Goal: Task Accomplishment & Management: Manage account settings

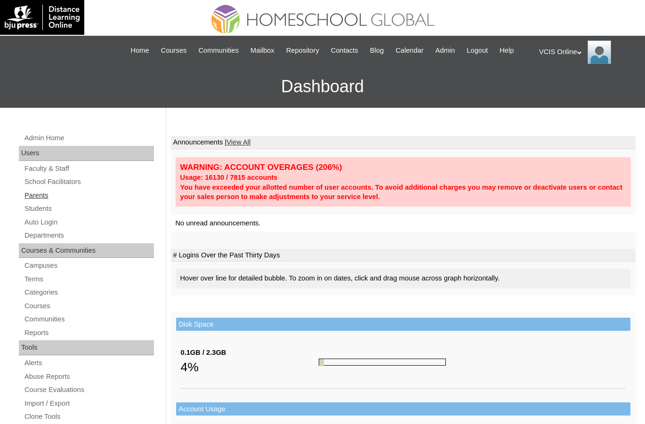
click at [39, 202] on link "Parents" at bounding box center [89, 196] width 131 height 12
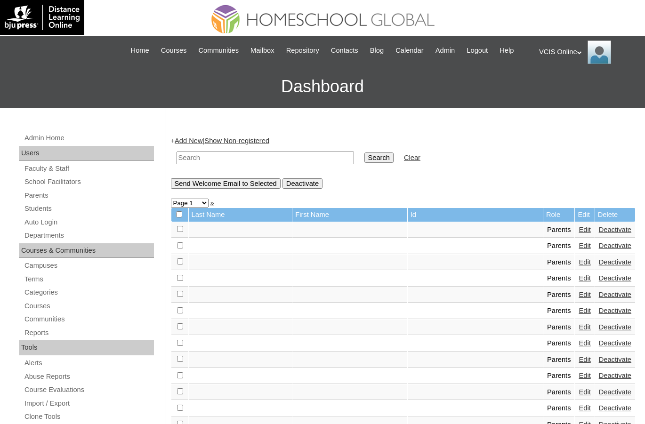
click at [257, 164] on input "text" at bounding box center [266, 158] width 178 height 13
paste input "VCIS013-5C-PA2025"
type input "VCIS013-5C-PA2025"
click at [366, 163] on input "Search" at bounding box center [379, 158] width 29 height 10
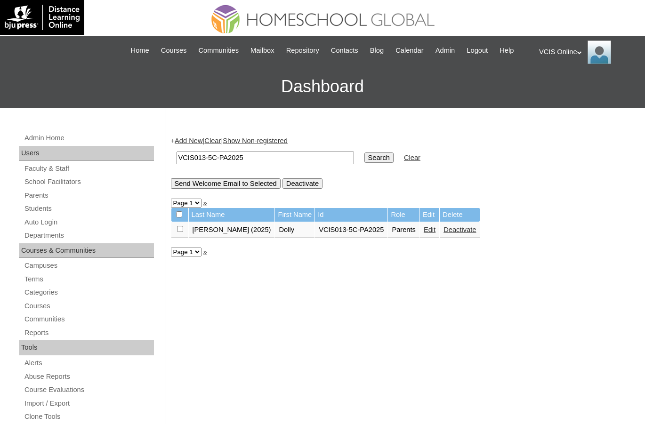
click at [424, 234] on link "Edit" at bounding box center [430, 230] width 12 height 8
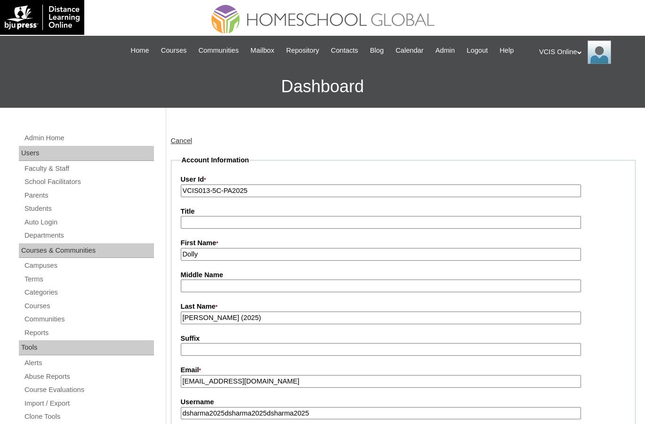
click at [561, 52] on div "VCIS Online My Profile My Settings Logout" at bounding box center [587, 53] width 97 height 24
click at [563, 90] on span "Logout" at bounding box center [556, 88] width 19 height 7
